Goal: Contribute content: Add original content to the website for others to see

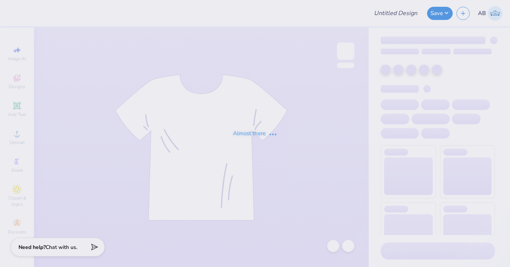
type input "Chi Phi Fall Rush Shirt 8"
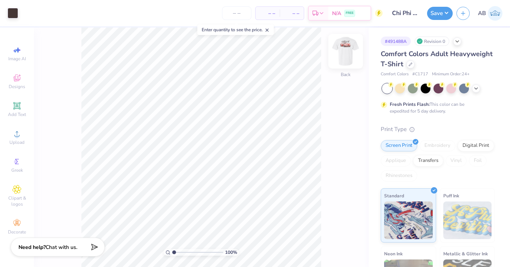
click at [346, 57] on img at bounding box center [346, 51] width 30 height 30
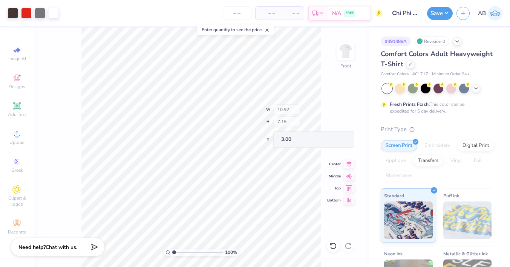
type input "7.09"
type input "1.95"
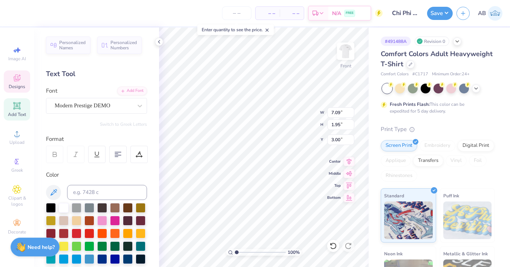
type textarea "Michigan"
type input "7.53"
type input "1.93"
type input "2.67"
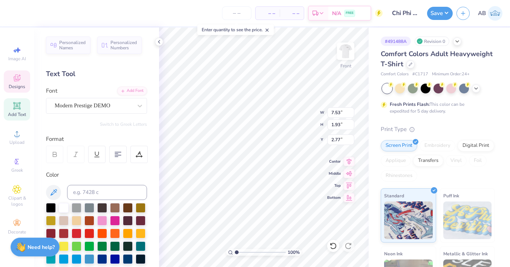
type input "3.00"
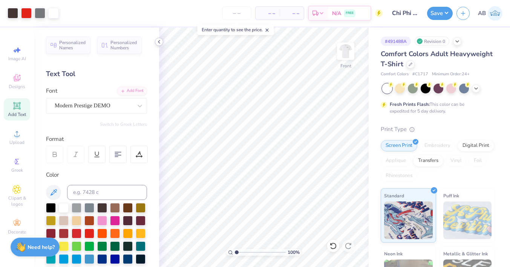
click at [157, 41] on icon at bounding box center [159, 42] width 6 height 6
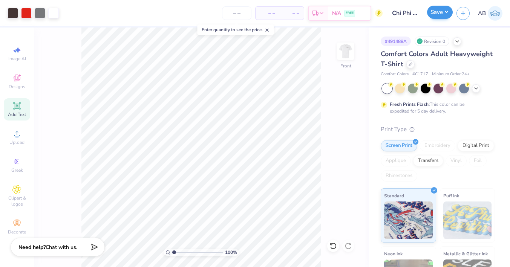
click at [434, 11] on button "Save" at bounding box center [440, 12] width 26 height 13
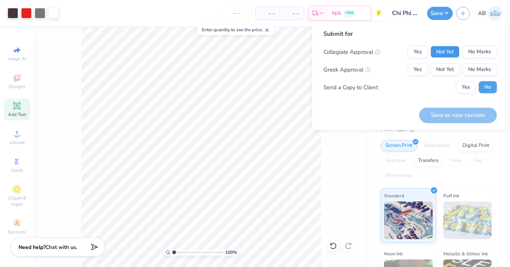
click at [459, 51] on button "Not Yet" at bounding box center [445, 52] width 29 height 12
click at [452, 77] on div "Collegiate Approval Yes Not Yet No Marks Greek Approval Yes Not Yet No Marks Se…" at bounding box center [411, 70] width 174 height 48
click at [448, 71] on button "Not Yet" at bounding box center [445, 70] width 29 height 12
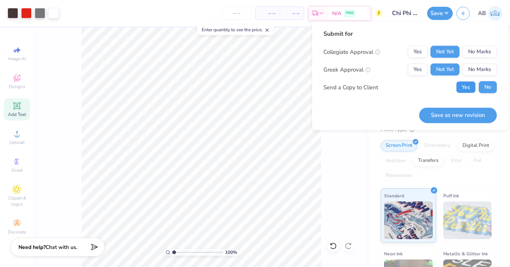
click at [466, 86] on button "Yes" at bounding box center [466, 87] width 20 height 12
click at [463, 112] on button "Save as new revision" at bounding box center [458, 115] width 78 height 15
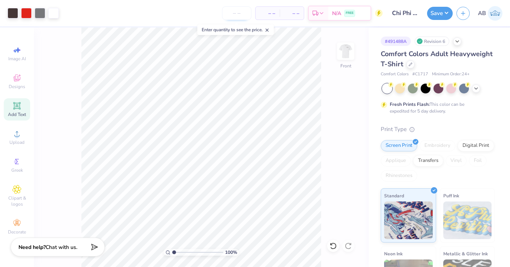
click at [238, 13] on input "number" at bounding box center [236, 13] width 29 height 14
type input "14"
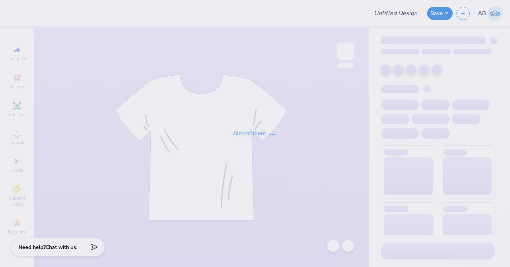
type input "Chi Phi Fall Rush Shirt 8"
